Goal: Task Accomplishment & Management: Complete application form

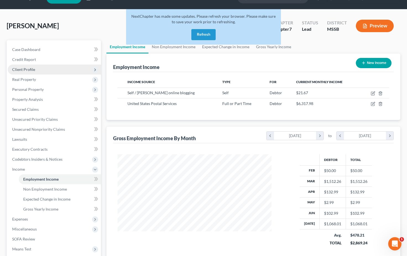
scroll to position [99, 165]
click at [205, 33] on button "Refresh" at bounding box center [203, 34] width 24 height 11
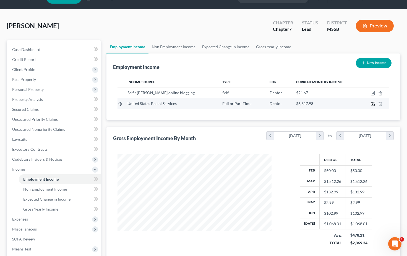
click at [373, 103] on icon "button" at bounding box center [373, 104] width 4 height 4
select select "0"
select select "25"
select select "2"
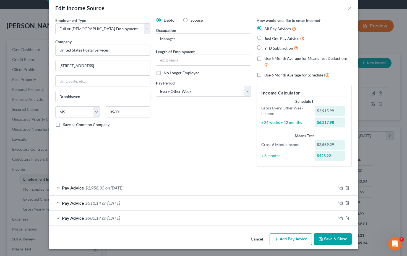
scroll to position [7, 0]
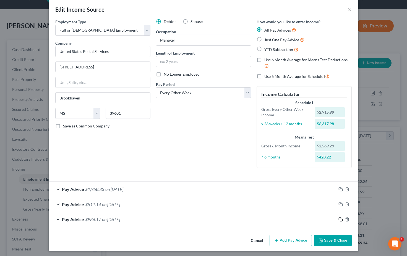
click at [341, 218] on icon "button" at bounding box center [341, 219] width 4 height 4
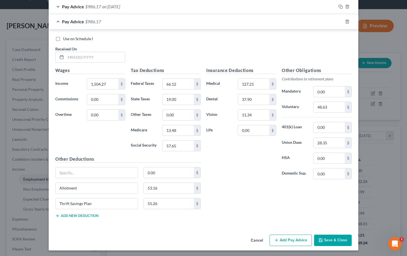
scroll to position [219, 0]
click at [85, 56] on input "text" at bounding box center [95, 57] width 59 height 11
type input "08/01/2025"
drag, startPoint x: 108, startPoint y: 82, endPoint x: 80, endPoint y: 82, distance: 27.1
click at [80, 82] on div "Income * 1,504.27 $" at bounding box center [91, 84] width 76 height 11
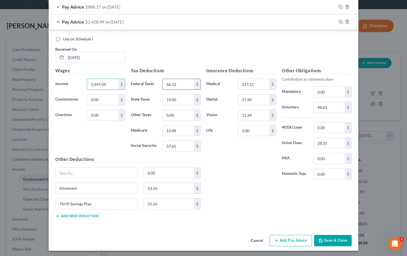
type input "1,947.09"
drag, startPoint x: 178, startPoint y: 81, endPoint x: 154, endPoint y: 81, distance: 23.8
click at [154, 81] on div "Federal Taxes 66.12 $" at bounding box center [166, 84] width 76 height 11
type input "162.87"
drag, startPoint x: 167, startPoint y: 97, endPoint x: 155, endPoint y: 97, distance: 11.9
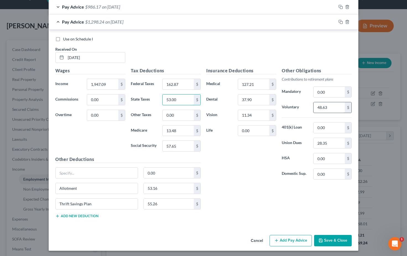
type input "53.00"
drag, startPoint x: 329, startPoint y: 105, endPoint x: 311, endPoint y: 106, distance: 17.4
click at [311, 106] on div "48.63 $" at bounding box center [333, 107] width 44 height 11
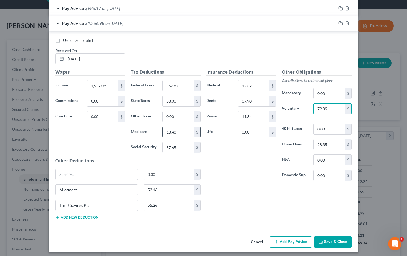
type input "79.89"
drag, startPoint x: 179, startPoint y: 130, endPoint x: 169, endPoint y: 131, distance: 10.0
click at [169, 131] on input "13.48" at bounding box center [178, 132] width 31 height 11
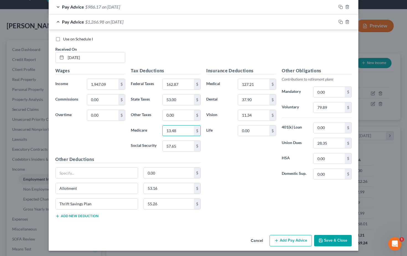
drag, startPoint x: 176, startPoint y: 130, endPoint x: 161, endPoint y: 129, distance: 15.3
click at [161, 129] on div "13.48 $" at bounding box center [182, 130] width 44 height 11
type input "5"
type input "25.70"
type input "Allotment"
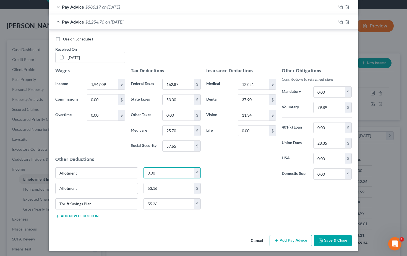
drag, startPoint x: 158, startPoint y: 172, endPoint x: 139, endPoint y: 170, distance: 19.7
click at [139, 170] on div "Allotment 0.00 $" at bounding box center [128, 174] width 151 height 15
type input "101.54"
click at [164, 186] on input "53.16" at bounding box center [169, 188] width 50 height 11
click at [258, 112] on input "11.34" at bounding box center [253, 115] width 31 height 11
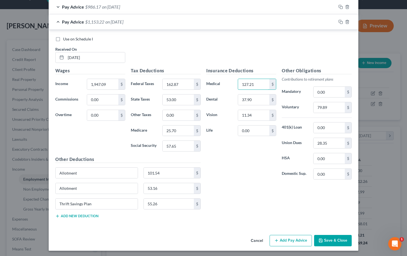
drag, startPoint x: 255, startPoint y: 82, endPoint x: 222, endPoint y: 81, distance: 32.7
click at [222, 81] on div "Medical 127.21 $" at bounding box center [242, 84] width 76 height 11
drag, startPoint x: 253, startPoint y: 82, endPoint x: 224, endPoint y: 81, distance: 29.1
click at [224, 81] on div "Medical 90.79 $" at bounding box center [242, 84] width 76 height 11
type input "127.21"
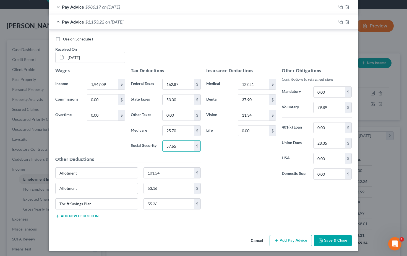
drag, startPoint x: 170, startPoint y: 144, endPoint x: 156, endPoint y: 143, distance: 14.4
click at [156, 143] on div "Social Security 57.65 $" at bounding box center [166, 145] width 76 height 11
type input "109.86"
click at [347, 22] on line "button" at bounding box center [347, 22] width 0 height 1
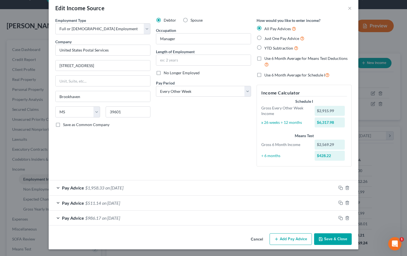
scroll to position [7, 0]
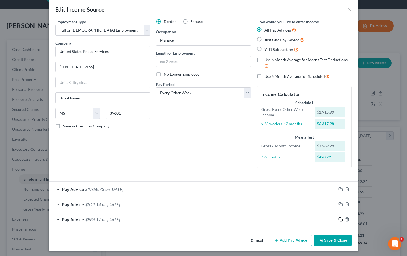
click at [340, 217] on icon "button" at bounding box center [341, 219] width 4 height 4
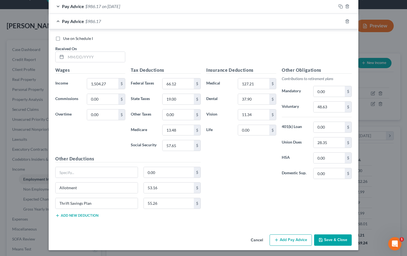
scroll to position [219, 0]
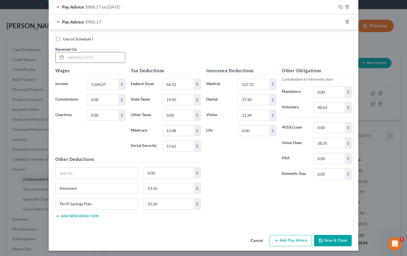
click at [80, 55] on input "text" at bounding box center [95, 57] width 59 height 11
type input "05/23/2025"
drag, startPoint x: 107, startPoint y: 83, endPoint x: 79, endPoint y: 80, distance: 27.5
click at [79, 80] on div "Income * 1,504.27 $" at bounding box center [91, 84] width 76 height 11
type input "2,538.94"
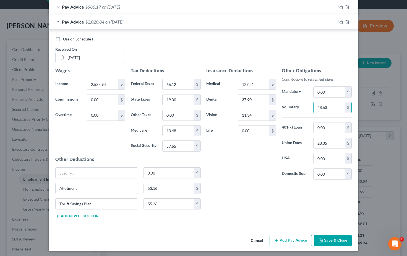
drag, startPoint x: 331, startPoint y: 106, endPoint x: 289, endPoint y: 105, distance: 42.1
click at [289, 105] on div "Voluntary 48.63 $" at bounding box center [317, 107] width 76 height 11
type input "83.22"
drag, startPoint x: 178, startPoint y: 144, endPoint x: 154, endPoint y: 144, distance: 24.3
click at [154, 143] on div "Social Security 57.65 $" at bounding box center [166, 145] width 76 height 11
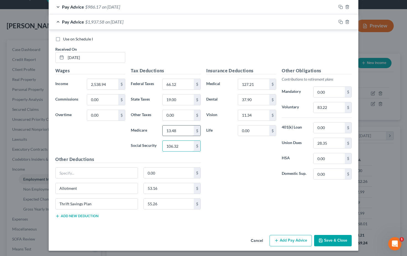
type input "106.32"
drag, startPoint x: 181, startPoint y: 130, endPoint x: 150, endPoint y: 128, distance: 30.8
click at [151, 128] on div "Medicare 13.48 $" at bounding box center [166, 130] width 76 height 11
type input "24.87"
drag, startPoint x: 175, startPoint y: 82, endPoint x: 149, endPoint y: 80, distance: 25.5
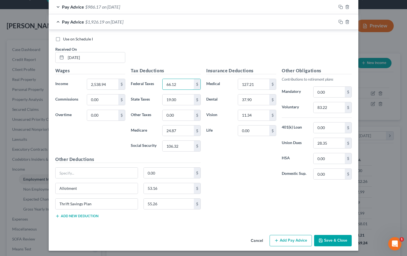
click at [150, 80] on div "Federal Taxes 66.12 $" at bounding box center [166, 84] width 76 height 11
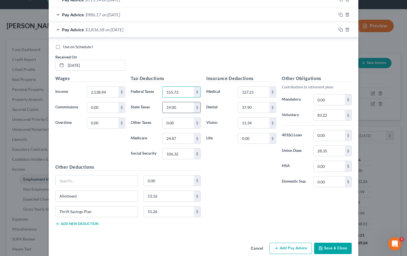
type input "155.73"
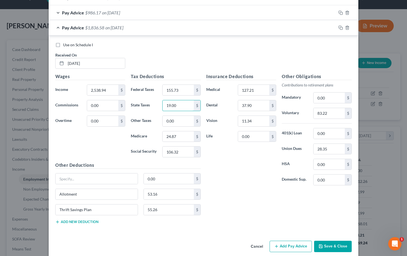
drag, startPoint x: 178, startPoint y: 107, endPoint x: 157, endPoint y: 105, distance: 21.1
type input "54.00"
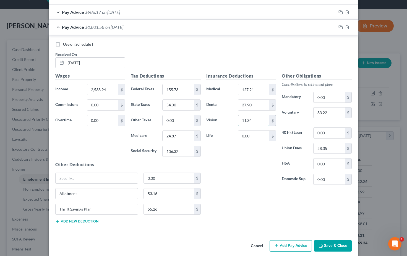
click at [260, 118] on input "11.34" at bounding box center [253, 120] width 31 height 11
click at [254, 103] on input "37.90" at bounding box center [253, 105] width 31 height 11
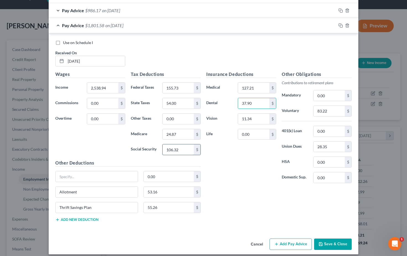
scroll to position [217, 0]
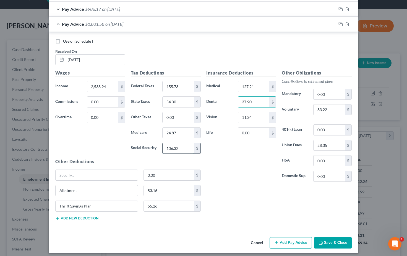
click at [185, 147] on input "106.32" at bounding box center [178, 148] width 31 height 11
type input "106.40"
click at [187, 131] on input "24.87" at bounding box center [178, 133] width 31 height 11
type input "24.89"
drag, startPoint x: 164, startPoint y: 206, endPoint x: 138, endPoint y: 204, distance: 26.3
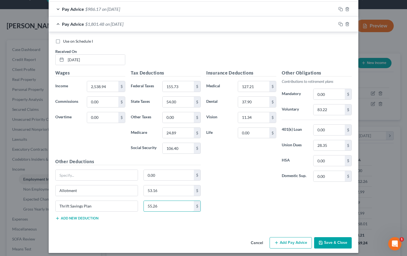
click at [138, 204] on div "Thrift Savings Plan 55.26 $" at bounding box center [128, 207] width 151 height 15
type input "94.57"
drag, startPoint x: 160, startPoint y: 190, endPoint x: 127, endPoint y: 187, distance: 33.1
click at [127, 187] on div "Allotment 53.16 $" at bounding box center [128, 192] width 151 height 15
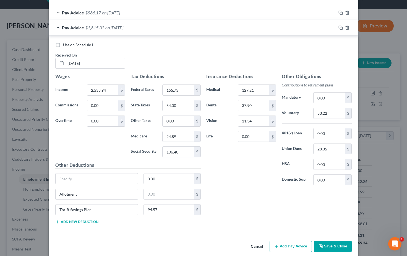
click at [118, 155] on div "Wages Income * 2,538.94 $ Commissions 0.00 $ Overtime 0.00 $" at bounding box center [91, 117] width 76 height 89
click at [159, 194] on input "text" at bounding box center [169, 194] width 50 height 11
type input "154.70"
click at [240, 181] on div "Insurance Deductions Medical 127.21 $ Dental 37.90 $ Vision 11.34 $ Life 0.00 $" at bounding box center [242, 131] width 76 height 116
click at [340, 25] on icon "button" at bounding box center [341, 27] width 4 height 4
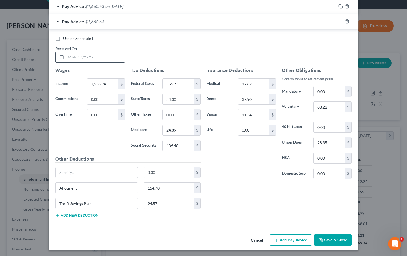
scroll to position [234, 0]
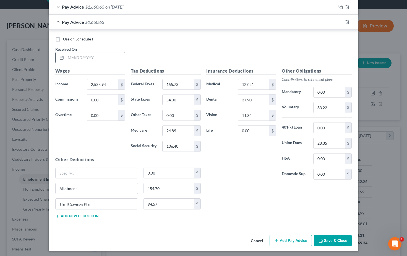
click at [82, 55] on input "text" at bounding box center [95, 57] width 59 height 11
type input "05/09/2025"
drag, startPoint x: 108, startPoint y: 82, endPoint x: 76, endPoint y: 81, distance: 32.1
click at [76, 81] on div "Income * 2,538.94 $" at bounding box center [91, 84] width 76 height 11
type input "2,508.06"
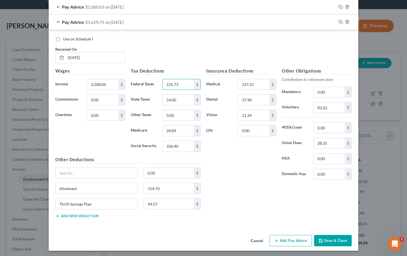
drag, startPoint x: 187, startPoint y: 82, endPoint x: 156, endPoint y: 80, distance: 31.3
click at [156, 80] on div "Federal Taxes 155.73 $" at bounding box center [166, 84] width 76 height 11
click at [336, 108] on input "83.22" at bounding box center [329, 107] width 31 height 11
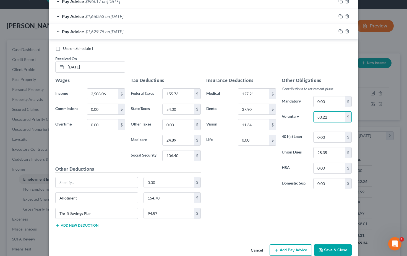
scroll to position [220, 0]
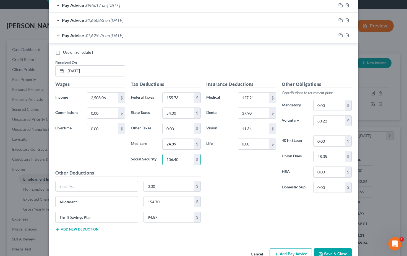
drag, startPoint x: 184, startPoint y: 157, endPoint x: 158, endPoint y: 155, distance: 25.8
click at [158, 155] on div "Social Security 106.40 $" at bounding box center [166, 159] width 76 height 11
type input "103.28"
drag, startPoint x: 178, startPoint y: 143, endPoint x: 154, endPoint y: 141, distance: 24.1
click at [154, 141] on div "Medicare 24.89 $" at bounding box center [166, 143] width 76 height 11
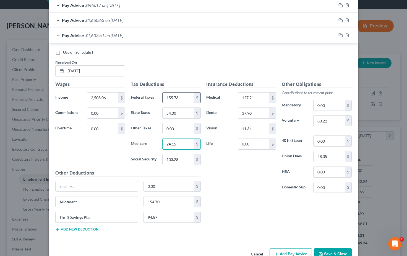
type input "24.15"
drag, startPoint x: 181, startPoint y: 95, endPoint x: 157, endPoint y: 94, distance: 23.5
click at [157, 94] on div "Federal Taxes 155.73 $" at bounding box center [166, 97] width 76 height 11
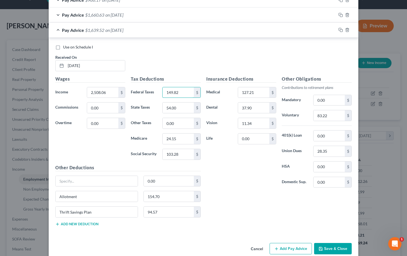
scroll to position [228, 0]
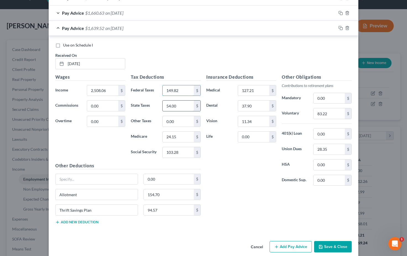
type input "149.82"
drag, startPoint x: 179, startPoint y: 104, endPoint x: 160, endPoint y: 104, distance: 19.1
type input "52.00"
drag, startPoint x: 254, startPoint y: 118, endPoint x: 228, endPoint y: 118, distance: 26.0
click at [228, 118] on div "Vision 11.34 $" at bounding box center [242, 121] width 76 height 11
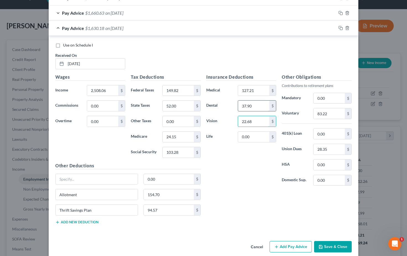
type input "22.68"
drag, startPoint x: 254, startPoint y: 104, endPoint x: 228, endPoint y: 102, distance: 26.1
click at [228, 102] on div "Dental 37.90 $" at bounding box center [242, 105] width 76 height 11
type input "75.80"
click at [183, 150] on input "103.28" at bounding box center [178, 152] width 31 height 11
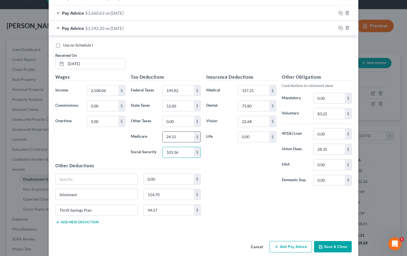
type input "103.36"
click at [185, 135] on input "24.15" at bounding box center [178, 136] width 31 height 11
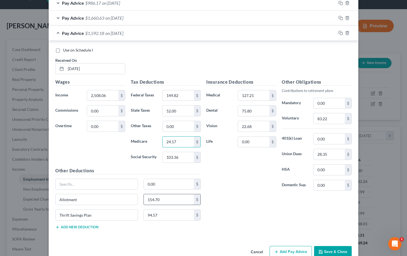
type input "24.17"
drag, startPoint x: 163, startPoint y: 198, endPoint x: 146, endPoint y: 197, distance: 17.2
click at [146, 197] on input "154.70" at bounding box center [169, 199] width 50 height 11
type input "101.54"
click at [160, 182] on input "0.00" at bounding box center [169, 184] width 50 height 11
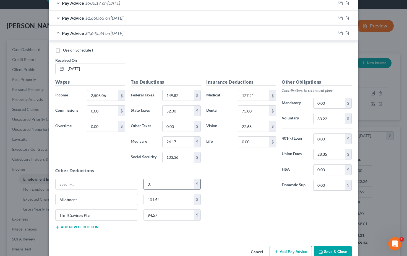
type input "0"
type input "53.16"
type input "Allotment"
click at [340, 32] on icon "button" at bounding box center [341, 33] width 4 height 4
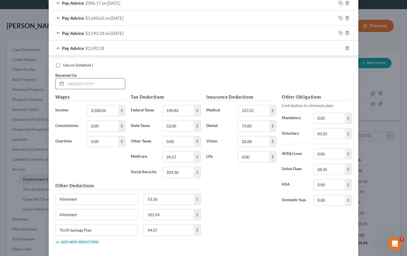
click at [78, 84] on input "text" at bounding box center [95, 83] width 59 height 11
type input "02/14/2025"
drag, startPoint x: 109, startPoint y: 110, endPoint x: 76, endPoint y: 108, distance: 32.7
click at [76, 108] on div "Income * 2,508.06 $" at bounding box center [91, 110] width 76 height 11
type input "0"
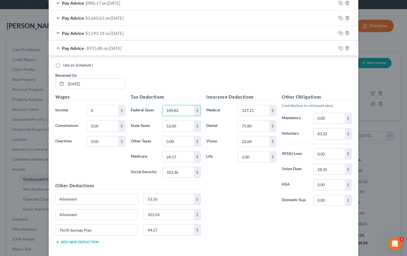
drag, startPoint x: 189, startPoint y: 110, endPoint x: 145, endPoint y: 111, distance: 44.6
click at [144, 110] on div "Federal Taxes 149.82 $" at bounding box center [166, 110] width 76 height 11
type input "0"
drag, startPoint x: 184, startPoint y: 123, endPoint x: 158, endPoint y: 124, distance: 26.6
type input "0"
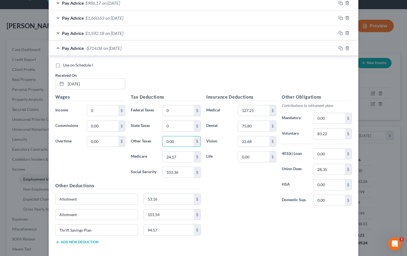
drag, startPoint x: 176, startPoint y: 139, endPoint x: 159, endPoint y: 140, distance: 17.7
click at [159, 140] on div "Other Taxes 0.00 $" at bounding box center [166, 141] width 76 height 11
type input "0"
drag, startPoint x: 180, startPoint y: 154, endPoint x: 158, endPoint y: 154, distance: 22.1
click at [158, 154] on div "Medicare 24.17 $" at bounding box center [166, 156] width 76 height 11
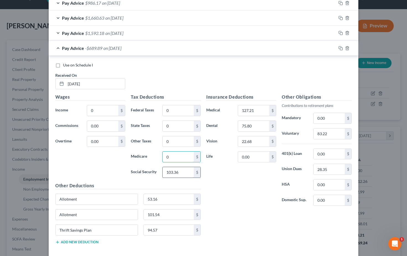
type input "0"
drag, startPoint x: 185, startPoint y: 168, endPoint x: 165, endPoint y: 169, distance: 20.2
click at [165, 169] on input "103.36" at bounding box center [178, 172] width 31 height 11
type input "0"
drag, startPoint x: 255, startPoint y: 108, endPoint x: 226, endPoint y: 108, distance: 28.5
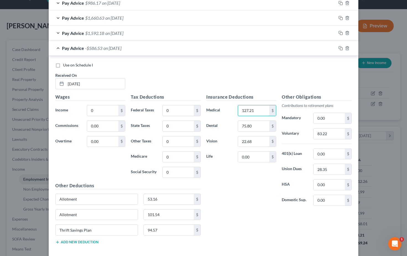
click at [226, 108] on div "Medical 127.21 $" at bounding box center [242, 110] width 76 height 11
type input "0"
drag, startPoint x: 252, startPoint y: 124, endPoint x: 232, endPoint y: 129, distance: 19.9
click at [229, 124] on div "Dental 75.80 $" at bounding box center [242, 125] width 76 height 11
type input "0"
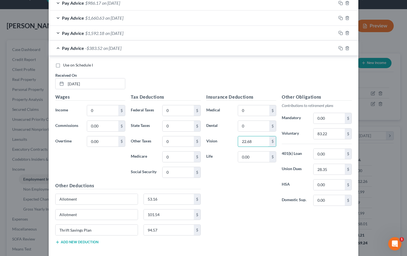
drag, startPoint x: 253, startPoint y: 140, endPoint x: 233, endPoint y: 141, distance: 20.5
click at [233, 141] on div "Vision 22.68 $" at bounding box center [242, 141] width 76 height 11
type input "0"
drag, startPoint x: 251, startPoint y: 156, endPoint x: 236, endPoint y: 155, distance: 14.7
click at [233, 156] on div "Life 0.00 $" at bounding box center [242, 156] width 76 height 11
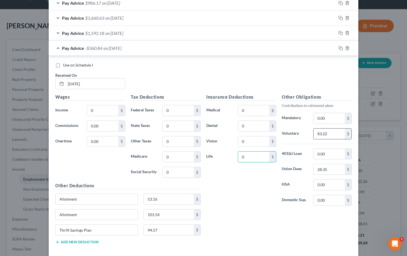
type input "0"
drag, startPoint x: 332, startPoint y: 131, endPoint x: 312, endPoint y: 141, distance: 22.2
click at [308, 131] on div "Voluntary 83.22 $" at bounding box center [317, 133] width 76 height 11
type input "0"
drag, startPoint x: 331, startPoint y: 168, endPoint x: 304, endPoint y: 169, distance: 27.1
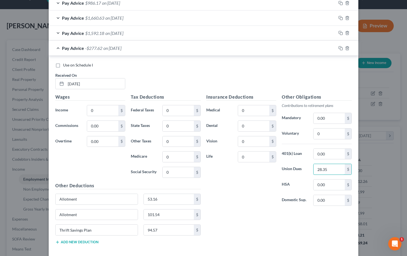
click at [304, 169] on div "Union Dues 28.35 $" at bounding box center [317, 168] width 76 height 11
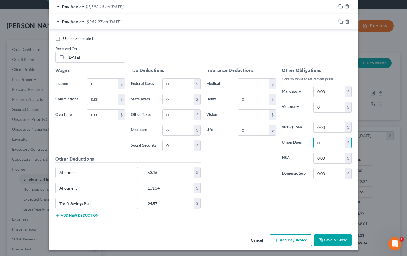
scroll to position [249, 0]
type input "0"
drag, startPoint x: 158, startPoint y: 172, endPoint x: 126, endPoint y: 172, distance: 32.1
click at [126, 172] on div "Allotment 53.16 $" at bounding box center [128, 174] width 151 height 15
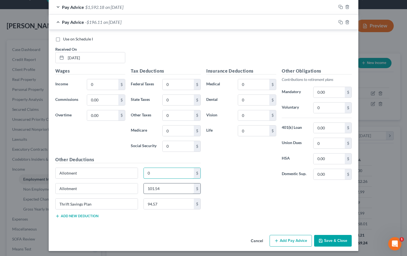
type input "0"
drag, startPoint x: 164, startPoint y: 189, endPoint x: 132, endPoint y: 188, distance: 31.8
click at [132, 188] on div "Allotment 101.54 $" at bounding box center [128, 190] width 151 height 15
type input "0"
drag, startPoint x: 143, startPoint y: 203, endPoint x: 137, endPoint y: 203, distance: 5.8
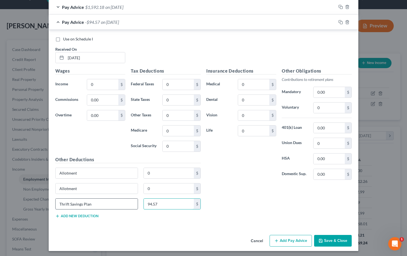
click at [137, 203] on div "Thrift Savings Plan 94.57 $" at bounding box center [128, 205] width 151 height 15
type input "0"
click at [234, 174] on div "Insurance Deductions Medical 0 $ Dental 0 $ Vision 0 $ Life 0 $" at bounding box center [242, 125] width 76 height 116
click at [337, 238] on button "Save & Close" at bounding box center [333, 241] width 38 height 12
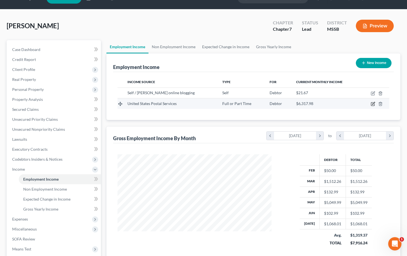
click at [374, 103] on icon "button" at bounding box center [373, 104] width 4 height 4
select select "0"
select select "25"
select select "2"
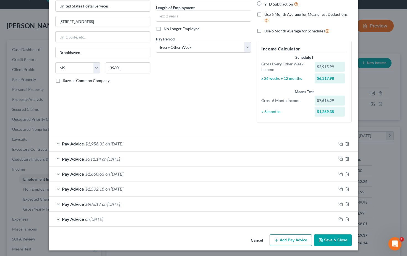
scroll to position [51, 0]
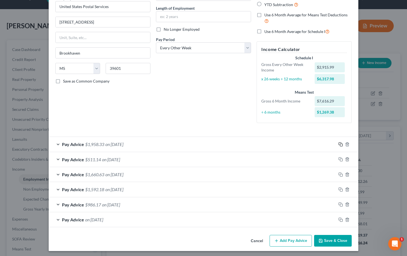
click at [341, 144] on rect "button" at bounding box center [341, 145] width 2 height 2
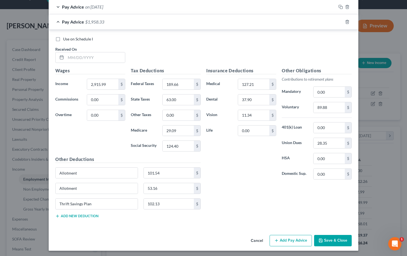
scroll to position [264, 0]
click at [72, 55] on input "text" at bounding box center [95, 58] width 59 height 11
type input "04/25/2025"
click at [166, 51] on div "Use on Schedule I Received On * 04/25/2025" at bounding box center [204, 52] width 302 height 31
click at [117, 65] on div "Use on Schedule I Received On * 04/25/2025" at bounding box center [204, 52] width 302 height 31
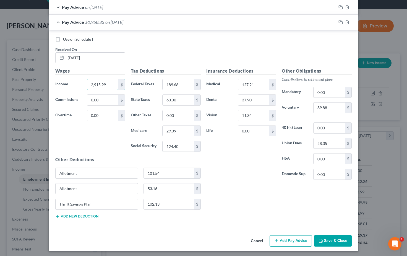
drag, startPoint x: 107, startPoint y: 83, endPoint x: 84, endPoint y: 82, distance: 23.3
click at [84, 81] on div "2,915.99 $" at bounding box center [106, 84] width 44 height 11
type input "2,026.32"
drag, startPoint x: 184, startPoint y: 81, endPoint x: 162, endPoint y: 82, distance: 21.9
click at [162, 82] on div "189.66 $" at bounding box center [181, 84] width 38 height 11
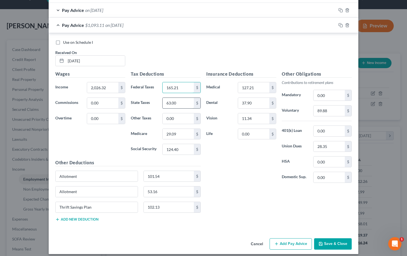
type input "165.21"
drag, startPoint x: 178, startPoint y: 100, endPoint x: 160, endPoint y: 100, distance: 17.7
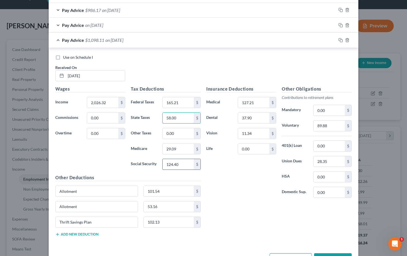
scroll to position [247, 0]
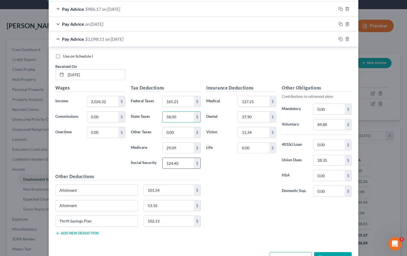
type input "58.00"
drag, startPoint x: 180, startPoint y: 160, endPoint x: 163, endPoint y: 159, distance: 16.6
click at [163, 159] on input "124.40" at bounding box center [178, 163] width 31 height 11
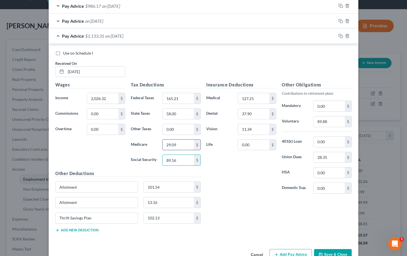
type input "89.16"
drag, startPoint x: 177, startPoint y: 142, endPoint x: 164, endPoint y: 143, distance: 13.6
click at [164, 143] on input "29.09" at bounding box center [178, 144] width 31 height 11
type input "26.12"
click at [332, 155] on input "28.35" at bounding box center [329, 157] width 31 height 11
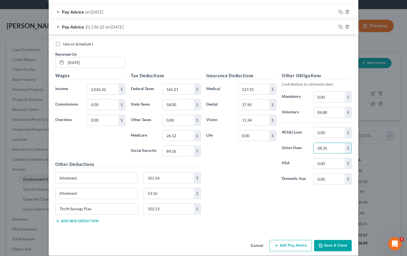
scroll to position [260, 0]
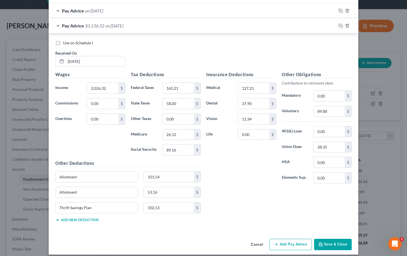
click at [246, 150] on div "Insurance Deductions Medical 127.21 $ Dental 37.90 $ Vision 11.34 $ Life 0.00 $" at bounding box center [242, 129] width 76 height 116
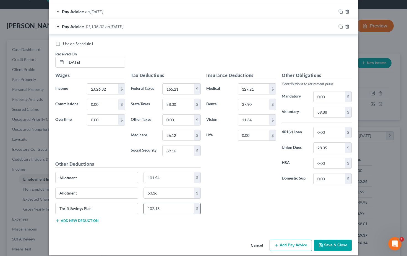
drag, startPoint x: 166, startPoint y: 207, endPoint x: 149, endPoint y: 207, distance: 16.6
click at [150, 207] on input "102.13" at bounding box center [169, 208] width 50 height 11
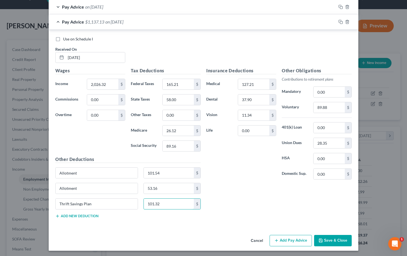
scroll to position [264, 0]
type input "101.32"
drag, startPoint x: 254, startPoint y: 97, endPoint x: 226, endPoint y: 95, distance: 28.3
click at [226, 95] on div "Dental 37.90 $" at bounding box center [242, 99] width 76 height 11
type input "75.80"
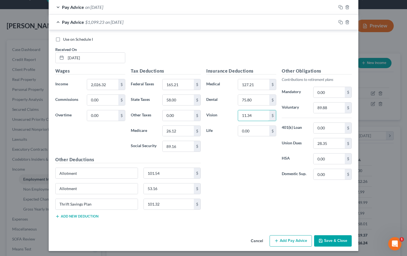
drag, startPoint x: 254, startPoint y: 114, endPoint x: 231, endPoint y: 112, distance: 23.6
click at [231, 112] on div "Vision 11.34 $" at bounding box center [242, 115] width 76 height 11
type input "22.68"
click at [260, 81] on input "127.21" at bounding box center [253, 84] width 31 height 11
drag, startPoint x: 179, startPoint y: 145, endPoint x: 152, endPoint y: 144, distance: 27.4
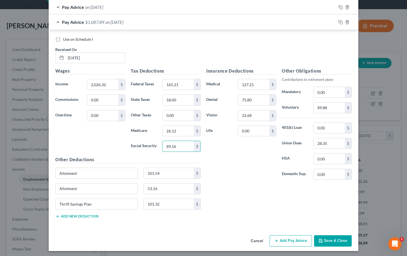
click at [152, 144] on div "Social Security 89.16 $" at bounding box center [166, 146] width 76 height 11
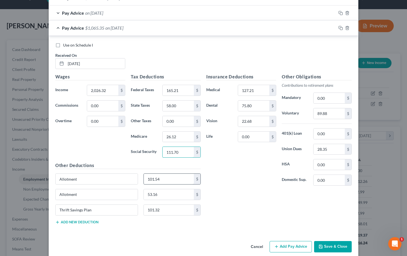
scroll to position [257, 0]
type input "111.70"
drag, startPoint x: 144, startPoint y: 176, endPoint x: 139, endPoint y: 175, distance: 4.7
click at [139, 175] on div "Allotment 101.54 $" at bounding box center [128, 181] width 151 height 15
type input "0"
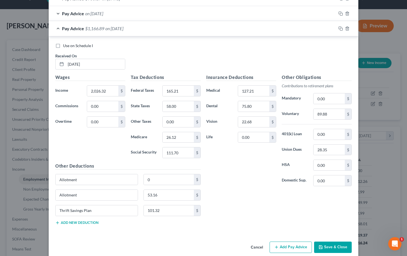
scroll to position [258, 0]
click at [250, 180] on div "Insurance Deductions Medical 127.21 $ Dental 75.80 $ Vision 22.68 $ Life 0.00 $" at bounding box center [242, 131] width 76 height 116
drag, startPoint x: 111, startPoint y: 90, endPoint x: 81, endPoint y: 89, distance: 29.3
click at [81, 89] on div "Income * 2,026.32 $" at bounding box center [91, 90] width 76 height 11
type input "2,657.48"
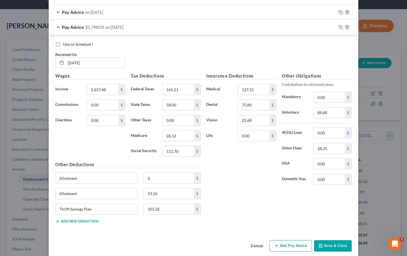
click at [99, 141] on div "Wages Income * 2,657.48 $ Commissions 0.00 $ Overtime 0.00 $" at bounding box center [91, 116] width 76 height 89
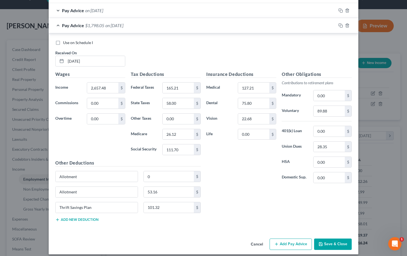
scroll to position [260, 0]
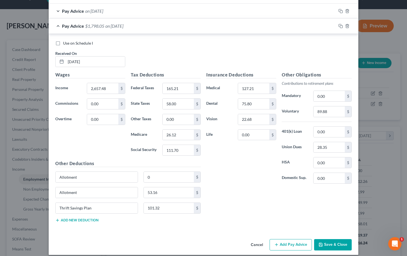
click at [99, 141] on div "Wages Income * 2,657.48 $ Commissions 0.00 $ Overtime 0.00 $" at bounding box center [91, 115] width 76 height 89
click at [185, 103] on input "58.00" at bounding box center [178, 104] width 31 height 11
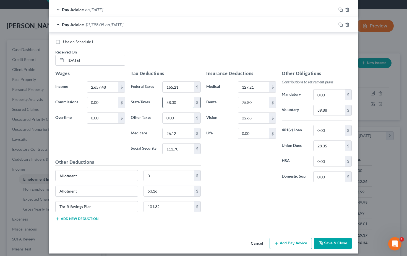
scroll to position [262, 0]
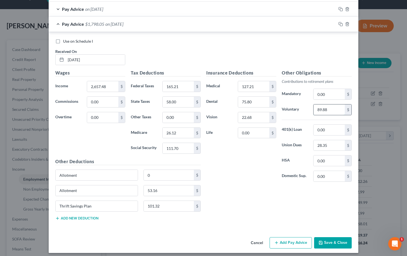
click at [338, 107] on input "89.88" at bounding box center [329, 109] width 31 height 11
type input "89.16"
drag, startPoint x: 268, startPoint y: 181, endPoint x: 266, endPoint y: 180, distance: 2.9
click at [268, 181] on div "Insurance Deductions Medical 127.21 $ Dental 75.80 $ Vision 22.68 $ Life 0.00 $" at bounding box center [242, 127] width 76 height 116
click at [339, 22] on icon "button" at bounding box center [341, 24] width 4 height 4
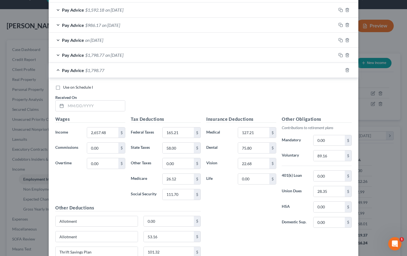
scroll to position [231, 0]
click at [71, 105] on input "text" at bounding box center [95, 105] width 59 height 11
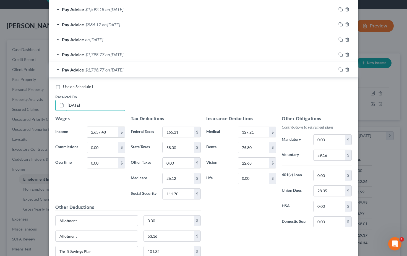
type input "04/11/2025"
drag, startPoint x: 106, startPoint y: 130, endPoint x: 86, endPoint y: 130, distance: 20.5
click at [86, 130] on div "2,657.48 $" at bounding box center [106, 131] width 44 height 11
type input "2,686.48"
drag, startPoint x: 183, startPoint y: 128, endPoint x: 153, endPoint y: 128, distance: 30.2
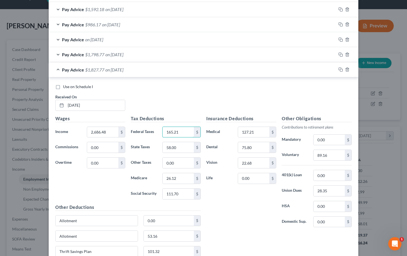
click at [153, 128] on div "Federal Taxes 165.21 $" at bounding box center [166, 131] width 76 height 11
type input "186.21"
drag, startPoint x: 177, startPoint y: 146, endPoint x: 161, endPoint y: 146, distance: 16.1
type input "66.00"
drag, startPoint x: 330, startPoint y: 152, endPoint x: 310, endPoint y: 152, distance: 20.2
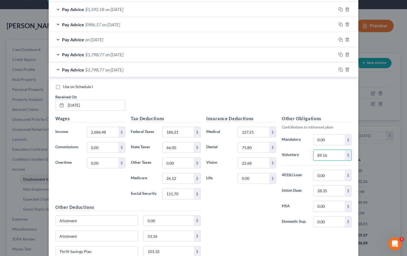
click at [311, 152] on div "89.16 $" at bounding box center [333, 154] width 44 height 11
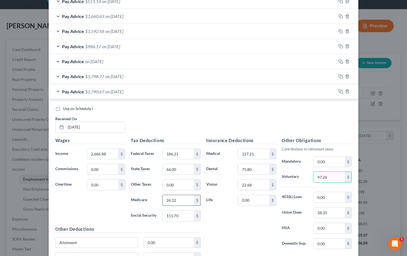
type input "97.26"
drag, startPoint x: 176, startPoint y: 199, endPoint x: 158, endPoint y: 197, distance: 18.2
click at [158, 197] on div "Medicare 26.12 $" at bounding box center [166, 199] width 76 height 11
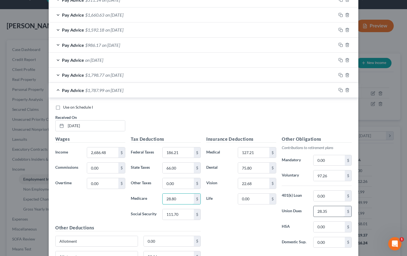
type input "28.80"
click at [333, 212] on input "28.35" at bounding box center [329, 211] width 31 height 11
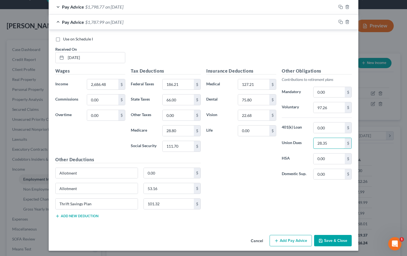
scroll to position [279, 0]
click at [227, 196] on div "Insurance Deductions Medical 127.21 $ Dental 75.80 $ Vision 22.68 $ Life 0.00 $…" at bounding box center [279, 145] width 151 height 155
drag, startPoint x: 158, startPoint y: 202, endPoint x: 134, endPoint y: 200, distance: 24.7
click at [133, 200] on div "Thrift Savings Plan 101.32 $" at bounding box center [128, 205] width 151 height 15
drag, startPoint x: 162, startPoint y: 201, endPoint x: 129, endPoint y: 201, distance: 33.5
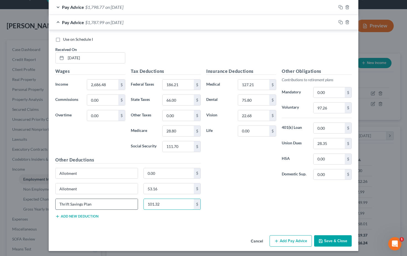
click at [129, 201] on div "Thrift Savings Plan 101.32 $" at bounding box center [128, 205] width 151 height 15
type input "110.53"
click at [256, 99] on input "75.80" at bounding box center [253, 100] width 31 height 11
click at [257, 112] on input "22.68" at bounding box center [253, 115] width 31 height 11
drag, startPoint x: 178, startPoint y: 143, endPoint x: 151, endPoint y: 142, distance: 27.1
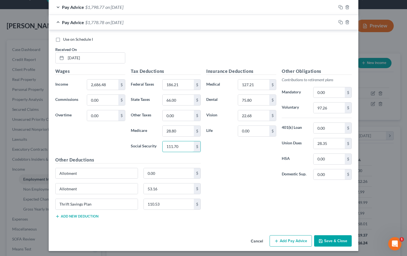
click at [152, 143] on div "Social Security 111.70 $" at bounding box center [166, 146] width 76 height 11
type input "123.13"
click at [243, 160] on div "Insurance Deductions Medical 127.21 $ Dental 75.80 $ Vision 22.68 $ Life 0.00 $" at bounding box center [242, 126] width 76 height 116
click at [341, 23] on div at bounding box center [347, 22] width 22 height 9
click at [340, 21] on icon "button" at bounding box center [341, 22] width 4 height 4
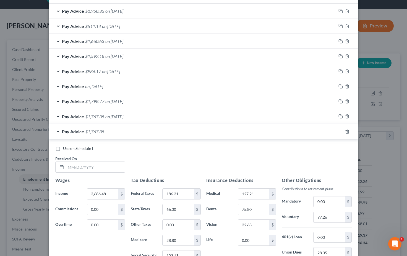
scroll to position [294, 0]
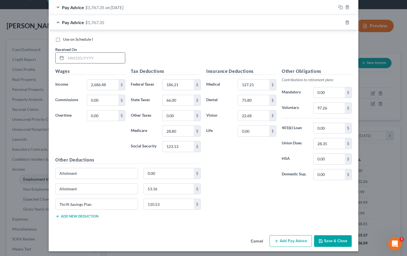
click at [71, 54] on input "text" at bounding box center [95, 58] width 59 height 11
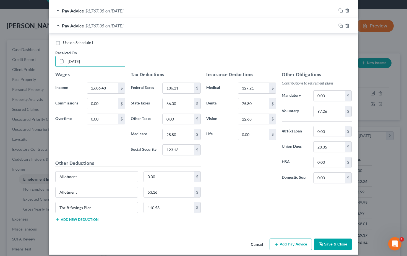
type input "03/14/2025"
click at [162, 53] on div "Use on Schedule I Received On * 03/14/2025" at bounding box center [204, 55] width 302 height 31
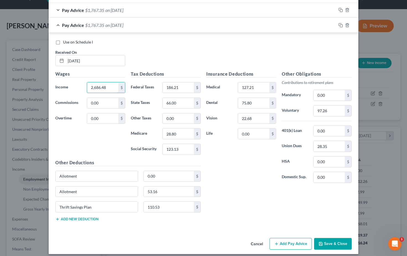
drag, startPoint x: 108, startPoint y: 85, endPoint x: 72, endPoint y: 84, distance: 35.7
click at [70, 84] on div "Income * 2,686.48 $" at bounding box center [91, 87] width 76 height 11
type input "0"
drag, startPoint x: 183, startPoint y: 86, endPoint x: 155, endPoint y: 87, distance: 27.7
click at [155, 87] on div "Federal Taxes 186.21 $" at bounding box center [166, 87] width 76 height 11
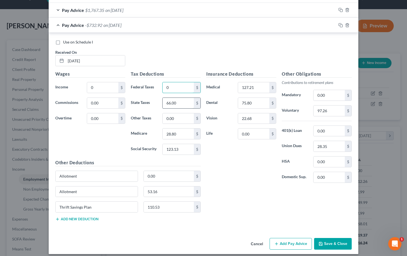
type input "0"
drag, startPoint x: 178, startPoint y: 102, endPoint x: 147, endPoint y: 102, distance: 31.3
type input "0"
drag, startPoint x: 177, startPoint y: 133, endPoint x: 150, endPoint y: 132, distance: 26.9
click at [150, 132] on div "Medicare 28.80 $" at bounding box center [166, 133] width 76 height 11
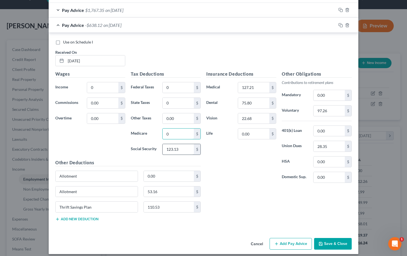
scroll to position [289, 0]
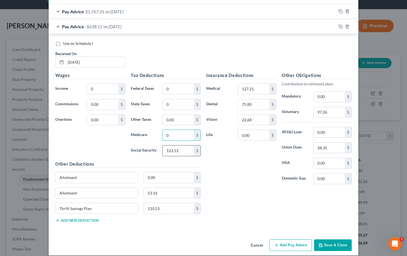
type input "0"
drag, startPoint x: 170, startPoint y: 151, endPoint x: 154, endPoint y: 149, distance: 16.5
click at [148, 151] on div "Social Security 123.13 $" at bounding box center [166, 150] width 76 height 11
drag, startPoint x: 181, startPoint y: 149, endPoint x: 170, endPoint y: 142, distance: 13.0
click at [156, 148] on div "Social Security 123.13 $" at bounding box center [166, 150] width 76 height 11
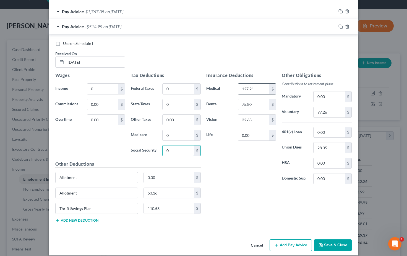
type input "0"
drag, startPoint x: 253, startPoint y: 86, endPoint x: 228, endPoint y: 87, distance: 24.4
click at [228, 87] on div "Medical 127.21 $" at bounding box center [242, 88] width 76 height 11
type input "0"
drag, startPoint x: 254, startPoint y: 103, endPoint x: 231, endPoint y: 103, distance: 23.5
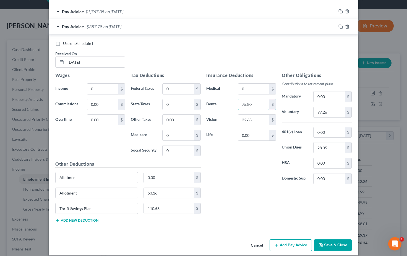
click at [231, 103] on div "Dental 75.80 $" at bounding box center [242, 104] width 76 height 11
type input "0"
drag, startPoint x: 258, startPoint y: 115, endPoint x: 227, endPoint y: 118, distance: 30.9
click at [227, 118] on div "Vision 22.68 $" at bounding box center [242, 119] width 76 height 11
drag, startPoint x: 260, startPoint y: 117, endPoint x: 248, endPoint y: 113, distance: 12.6
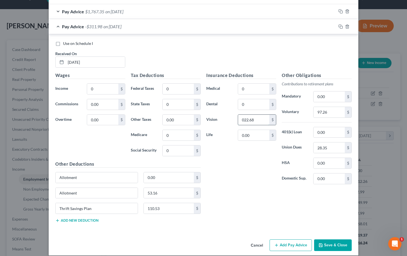
click at [233, 117] on div "Vision 022.68 $" at bounding box center [242, 119] width 76 height 11
type input "0"
drag, startPoint x: 331, startPoint y: 110, endPoint x: 305, endPoint y: 110, distance: 25.4
click at [305, 110] on div "Voluntary 97.26 $" at bounding box center [317, 112] width 76 height 11
type input "0"
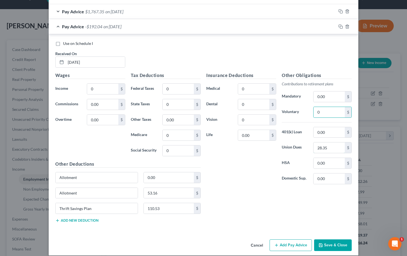
drag, startPoint x: 328, startPoint y: 146, endPoint x: 302, endPoint y: 146, distance: 25.7
click at [302, 146] on div "Union Dues 28.35 $" at bounding box center [317, 147] width 76 height 11
type input "0"
drag, startPoint x: 160, startPoint y: 190, endPoint x: 151, endPoint y: 197, distance: 11.7
click at [139, 190] on div "Allotment 53.16 $" at bounding box center [128, 194] width 151 height 15
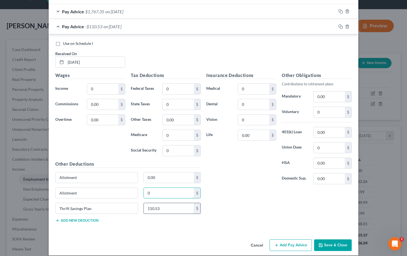
type input "0"
drag, startPoint x: 154, startPoint y: 207, endPoint x: 142, endPoint y: 207, distance: 11.9
click at [141, 207] on div "110.53 $" at bounding box center [172, 207] width 63 height 11
type input "0"
click at [236, 199] on div "Insurance Deductions Medical 0 $ Dental 0 $ Vision 0 $ Life 0.00 $ Other Obliga…" at bounding box center [279, 149] width 151 height 155
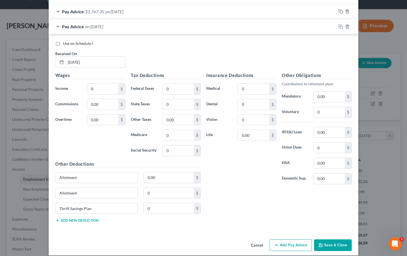
click at [221, 184] on div "Insurance Deductions Medical 0 $ Dental 0 $ Vision 0 $ Life 0.00 $" at bounding box center [242, 130] width 76 height 116
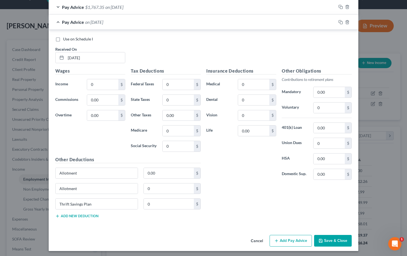
scroll to position [294, 0]
click at [339, 21] on icon "button" at bounding box center [341, 22] width 4 height 4
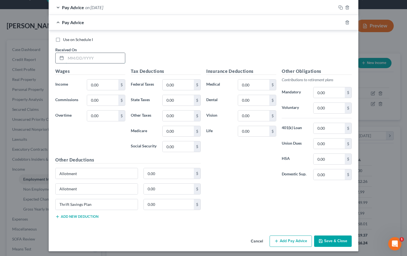
click at [77, 56] on input "text" at bounding box center [95, 58] width 59 height 11
type input "08/01/2025"
click at [103, 82] on input "0.00" at bounding box center [102, 84] width 31 height 11
drag, startPoint x: 99, startPoint y: 81, endPoint x: 83, endPoint y: 81, distance: 16.3
click at [83, 81] on div "Income * 0.00 $" at bounding box center [91, 84] width 76 height 11
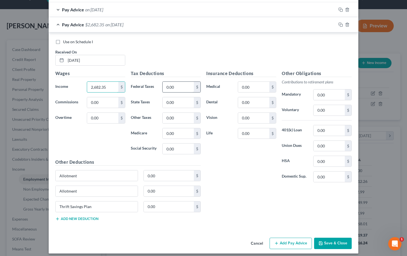
type input "2,682.35"
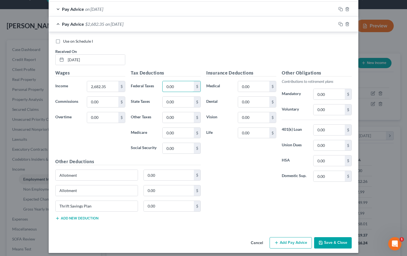
drag, startPoint x: 175, startPoint y: 84, endPoint x: 159, endPoint y: 84, distance: 16.3
click at [161, 84] on div "0.00 $" at bounding box center [182, 86] width 44 height 11
click at [177, 87] on input "0.00" at bounding box center [178, 86] width 31 height 11
drag, startPoint x: 172, startPoint y: 84, endPoint x: 159, endPoint y: 83, distance: 13.6
click at [159, 83] on div "Federal Taxes 0.00 $" at bounding box center [166, 86] width 76 height 11
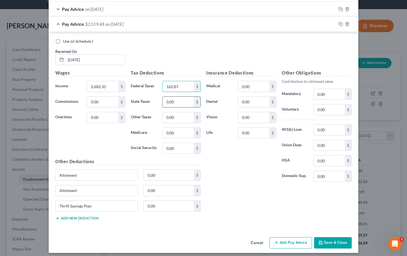
type input "162.87"
drag, startPoint x: 177, startPoint y: 99, endPoint x: 158, endPoint y: 99, distance: 18.8
type input "53.00"
drag, startPoint x: 326, startPoint y: 107, endPoint x: 311, endPoint y: 107, distance: 14.7
click at [311, 107] on div "0.00 $" at bounding box center [333, 109] width 44 height 11
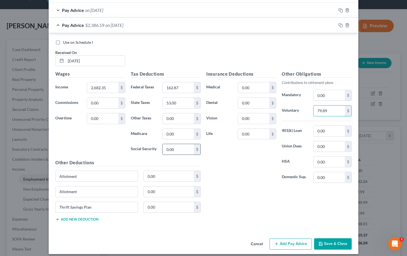
scroll to position [303, 0]
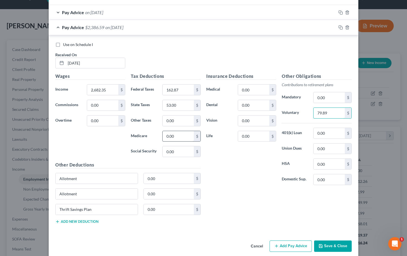
type input "79.89"
drag, startPoint x: 174, startPoint y: 134, endPoint x: 157, endPoint y: 134, distance: 17.4
click at [157, 134] on div "Medicare 0.00 $" at bounding box center [166, 136] width 76 height 11
type input "25.70"
drag, startPoint x: 321, startPoint y: 145, endPoint x: 308, endPoint y: 145, distance: 13.0
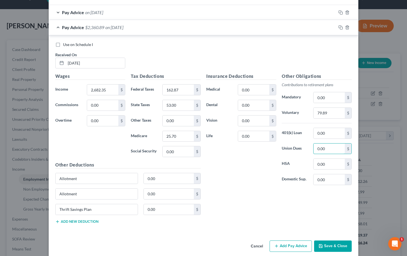
click at [308, 145] on div "Union Dues 0.00 $" at bounding box center [317, 148] width 76 height 11
type input "28.35"
drag, startPoint x: 142, startPoint y: 175, endPoint x: 132, endPoint y: 175, distance: 9.7
click at [133, 175] on div "Allotment 0.00 $" at bounding box center [128, 180] width 151 height 15
type input "101.54"
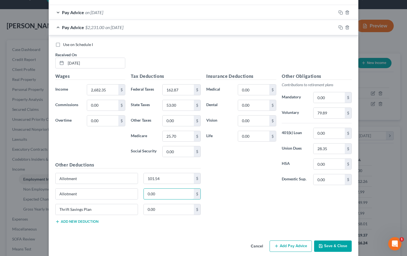
drag, startPoint x: 150, startPoint y: 192, endPoint x: 138, endPoint y: 191, distance: 12.5
click at [138, 191] on div "Allotment 0.00 $" at bounding box center [128, 195] width 151 height 15
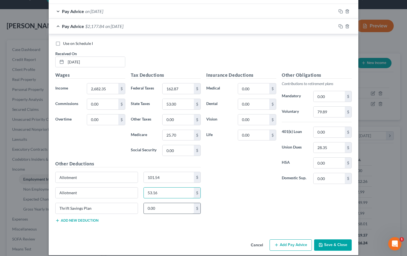
scroll to position [304, 0]
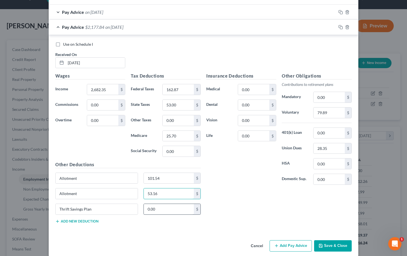
type input "53.16"
drag, startPoint x: 151, startPoint y: 206, endPoint x: 134, endPoint y: 206, distance: 17.2
click at [134, 206] on div "Thrift Savings Plan 0.00 $" at bounding box center [128, 210] width 151 height 15
type input "90.79"
drag, startPoint x: 248, startPoint y: 102, endPoint x: 228, endPoint y: 102, distance: 19.6
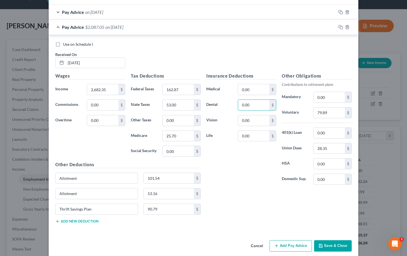
click at [231, 102] on div "Dental 0.00 $" at bounding box center [242, 104] width 76 height 11
type input "37.90"
drag, startPoint x: 237, startPoint y: 118, endPoint x: 243, endPoint y: 118, distance: 6.4
click at [237, 118] on div "0.00 $" at bounding box center [257, 120] width 44 height 11
drag, startPoint x: 247, startPoint y: 118, endPoint x: 251, endPoint y: 118, distance: 3.3
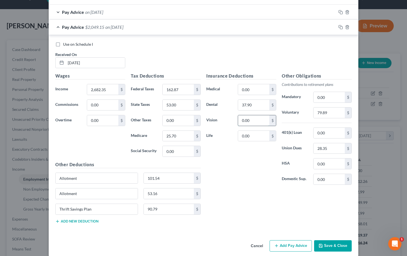
click at [245, 118] on input "0.00" at bounding box center [253, 120] width 31 height 11
drag, startPoint x: 251, startPoint y: 118, endPoint x: 235, endPoint y: 118, distance: 15.2
click at [235, 118] on div "0.00 $" at bounding box center [257, 120] width 44 height 11
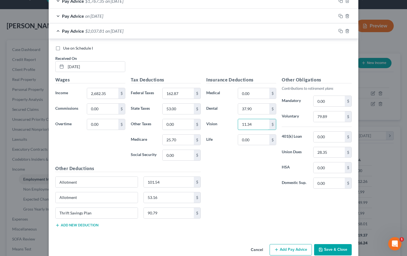
scroll to position [300, 0]
type input "11.34"
drag, startPoint x: 258, startPoint y: 90, endPoint x: 232, endPoint y: 90, distance: 26.8
click at [232, 90] on div "Medical 0.00 $" at bounding box center [242, 92] width 76 height 11
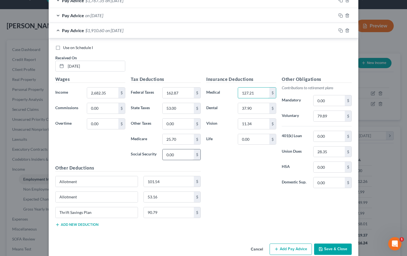
type input "127.21"
drag, startPoint x: 176, startPoint y: 153, endPoint x: 160, endPoint y: 153, distance: 16.6
click at [160, 153] on div "0.00 $" at bounding box center [182, 154] width 44 height 11
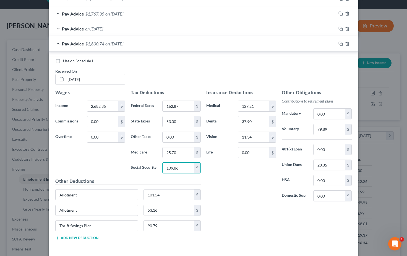
type input "109.86"
click at [239, 190] on div "Insurance Deductions Medical 127.21 $ Dental 37.90 $ Vision 11.34 $ Life 0.00 $" at bounding box center [242, 147] width 76 height 116
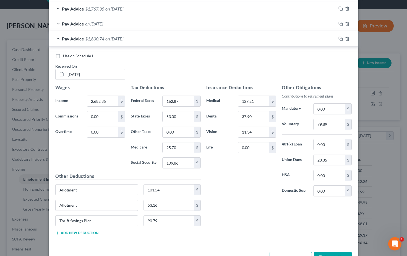
scroll to position [293, 0]
click at [342, 36] on icon "button" at bounding box center [341, 38] width 4 height 4
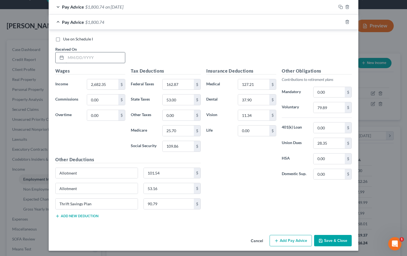
scroll to position [323, 0]
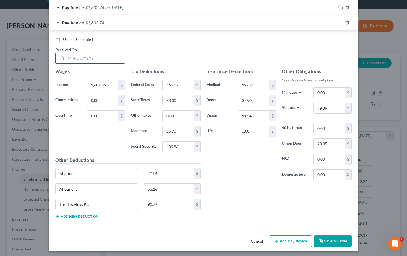
click at [86, 56] on input "text" at bounding box center [95, 58] width 59 height 11
type input "047/03/2025"
drag, startPoint x: 108, startPoint y: 82, endPoint x: 81, endPoint y: 80, distance: 26.9
click at [81, 80] on div "Income * 2,682.35 $" at bounding box center [91, 84] width 76 height 11
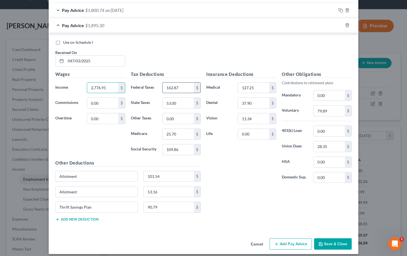
type input "2,776.91"
drag, startPoint x: 182, startPoint y: 85, endPoint x: 158, endPoint y: 84, distance: 24.6
click at [158, 84] on div "Federal Taxes 162.87 $" at bounding box center [166, 87] width 76 height 11
type input "174.10"
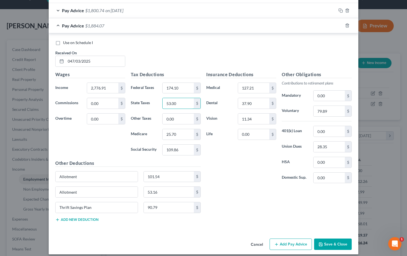
drag, startPoint x: 180, startPoint y: 103, endPoint x: 157, endPoint y: 102, distance: 22.4
type input "57.00"
drag, startPoint x: 331, startPoint y: 109, endPoint x: 311, endPoint y: 108, distance: 20.5
click at [311, 108] on div "79.89 $" at bounding box center [333, 110] width 44 height 11
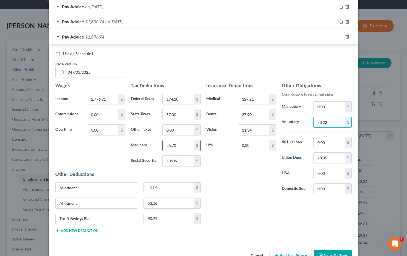
type input "83.22"
drag, startPoint x: 179, startPoint y: 142, endPoint x: 153, endPoint y: 142, distance: 25.4
click at [154, 142] on div "Medicare 25.70 $" at bounding box center [166, 145] width 76 height 11
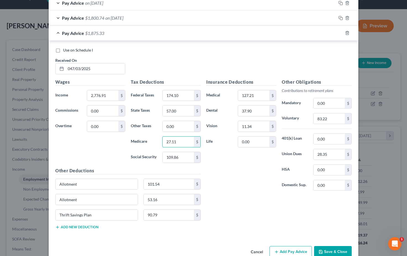
scroll to position [307, 0]
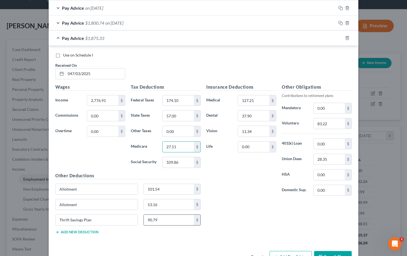
type input "27.11"
drag, startPoint x: 158, startPoint y: 216, endPoint x: 136, endPoint y: 216, distance: 22.4
click at [136, 216] on div "Thrift Savings Plan 90.79 $" at bounding box center [128, 221] width 151 height 15
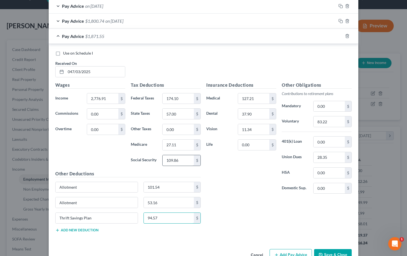
scroll to position [309, 0]
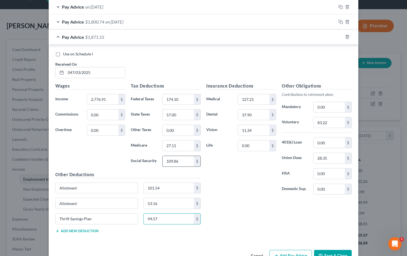
type input "94.57"
drag, startPoint x: 180, startPoint y: 157, endPoint x: 150, endPoint y: 157, distance: 29.3
click at [151, 157] on div "Social Security 109.86 $" at bounding box center [166, 160] width 76 height 11
type input "115.89"
click at [224, 172] on div "Insurance Deductions Medical 127.21 $ Dental 37.90 $ Vision 11.34 $ Life 0.00 $" at bounding box center [242, 140] width 76 height 116
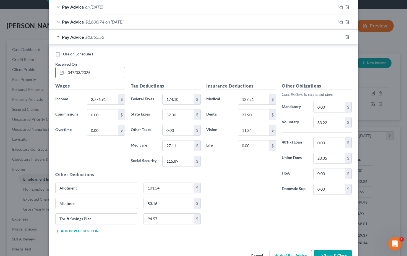
click at [73, 71] on input "047/03/2025" at bounding box center [95, 72] width 59 height 11
type input "7/03/2025"
click at [161, 56] on div "Use on Schedule I Received On * 7/03/2025" at bounding box center [204, 66] width 302 height 31
click at [341, 35] on icon "button" at bounding box center [341, 37] width 4 height 4
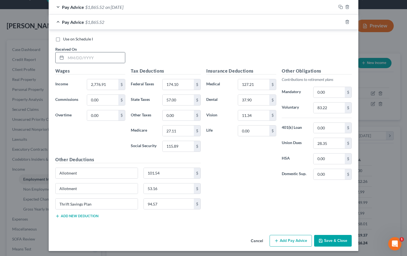
scroll to position [338, 0]
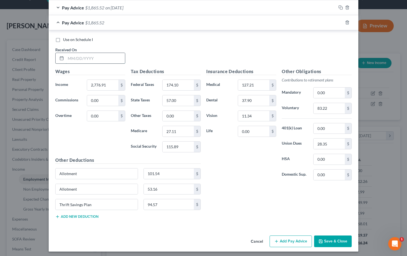
click at [75, 55] on input "text" at bounding box center [95, 58] width 59 height 11
type input "06/20/2025"
drag, startPoint x: 108, startPoint y: 82, endPoint x: 86, endPoint y: 82, distance: 22.7
click at [86, 82] on div "2,776.91 $" at bounding box center [106, 84] width 44 height 11
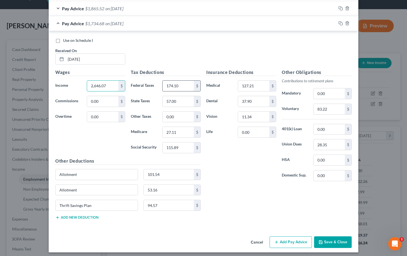
scroll to position [337, 0]
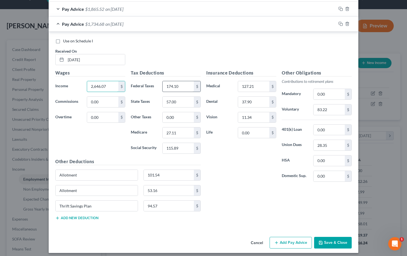
type input "2,646.07"
drag, startPoint x: 182, startPoint y: 84, endPoint x: 163, endPoint y: 84, distance: 19.1
click at [163, 84] on input "174.10" at bounding box center [178, 86] width 31 height 11
drag, startPoint x: 177, startPoint y: 99, endPoint x: 158, endPoint y: 99, distance: 19.4
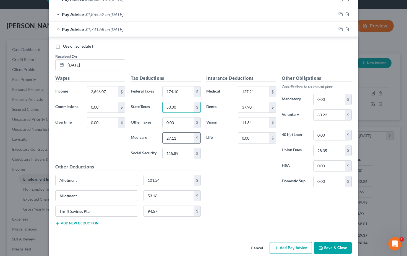
type input "50.00"
drag, startPoint x: 179, startPoint y: 136, endPoint x: 154, endPoint y: 134, distance: 24.7
click at [154, 134] on div "Medicare 27.11 $" at bounding box center [166, 137] width 76 height 11
type input "24.88"
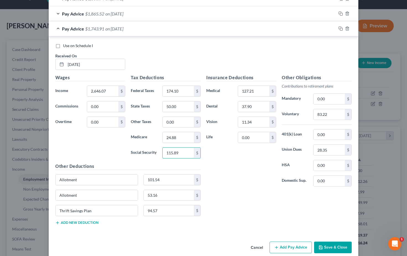
drag, startPoint x: 178, startPoint y: 150, endPoint x: 160, endPoint y: 149, distance: 17.4
click at [160, 149] on div "115.89 $" at bounding box center [182, 152] width 44 height 11
type input "106.40"
click at [253, 188] on div "Insurance Deductions Medical 127.21 $ Dental 37.90 $ Vision 11.34 $ Life 0.00 $" at bounding box center [242, 132] width 76 height 116
click at [237, 185] on div "Insurance Deductions Medical 127.21 $ Dental 37.90 $ Vision 11.34 $ Life 0.00 $" at bounding box center [242, 132] width 76 height 116
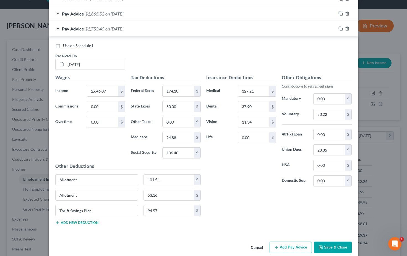
click at [231, 186] on div "Insurance Deductions Medical 127.21 $ Dental 37.90 $ Vision 11.34 $ Life 0.00 $" at bounding box center [242, 132] width 76 height 116
click at [226, 173] on div "Insurance Deductions Medical 127.21 $ Dental 37.90 $ Vision 11.34 $ Life 0.00 $" at bounding box center [242, 132] width 76 height 116
drag, startPoint x: 180, startPoint y: 89, endPoint x: 158, endPoint y: 87, distance: 22.2
click at [158, 87] on div "Federal Taxes 174.10 $" at bounding box center [166, 90] width 76 height 11
type input "155.73"
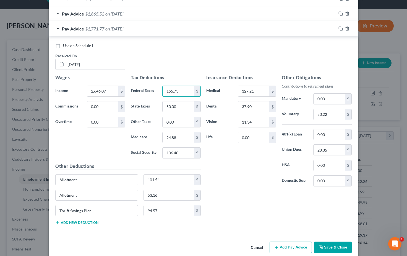
click at [237, 167] on div "Insurance Deductions Medical 127.21 $ Dental 37.90 $ Vision 11.34 $ Life 0.00 $" at bounding box center [242, 132] width 76 height 116
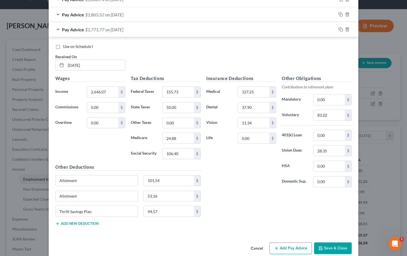
scroll to position [333, 0]
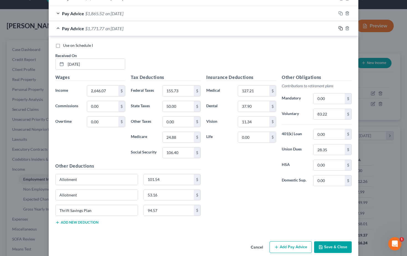
click at [339, 26] on icon "button" at bounding box center [341, 28] width 4 height 4
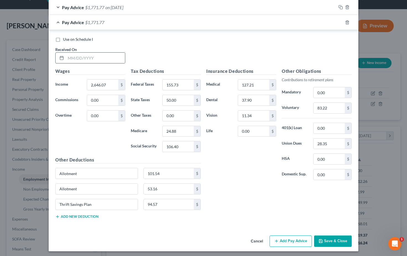
scroll to position [353, 0]
click at [72, 56] on input "text" at bounding box center [95, 58] width 59 height 11
type input "06/06/2025"
drag, startPoint x: 108, startPoint y: 83, endPoint x: 81, endPoint y: 81, distance: 27.4
click at [81, 81] on div "Income * 2,646.07 $" at bounding box center [91, 84] width 76 height 11
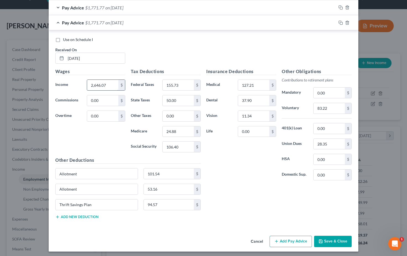
click at [111, 83] on input "2,646.07" at bounding box center [102, 85] width 31 height 11
drag, startPoint x: 110, startPoint y: 83, endPoint x: 89, endPoint y: 82, distance: 21.1
click at [89, 82] on input "2,646.07" at bounding box center [102, 85] width 31 height 11
type input "2,257.16"
click at [170, 54] on div "Use on Schedule I Received On * 06/06/2025" at bounding box center [204, 52] width 302 height 31
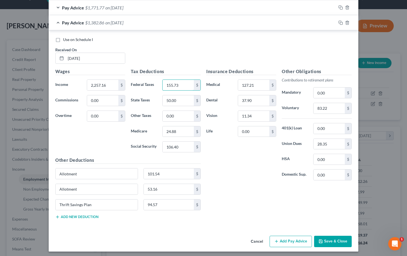
drag, startPoint x: 180, startPoint y: 81, endPoint x: 160, endPoint y: 81, distance: 19.9
click at [160, 81] on div "155.73 $" at bounding box center [182, 84] width 44 height 11
type input "134.17"
drag, startPoint x: 177, startPoint y: 97, endPoint x: 156, endPoint y: 97, distance: 20.7
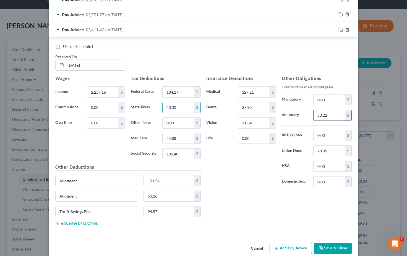
type input "43.00"
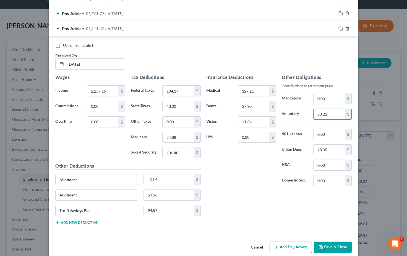
drag, startPoint x: 331, startPoint y: 112, endPoint x: 313, endPoint y: 113, distance: 18.0
click at [313, 113] on div "83.22 $" at bounding box center [333, 113] width 44 height 11
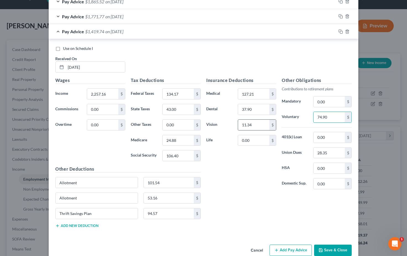
scroll to position [343, 0]
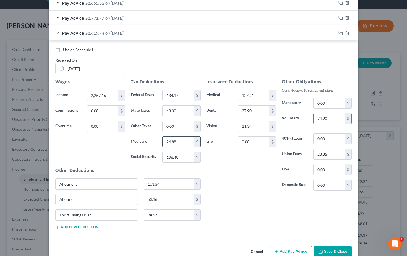
type input "74.90"
drag, startPoint x: 181, startPoint y: 139, endPoint x: 164, endPoint y: 139, distance: 16.9
click at [164, 139] on input "24.88" at bounding box center [178, 141] width 31 height 11
type input "22.14"
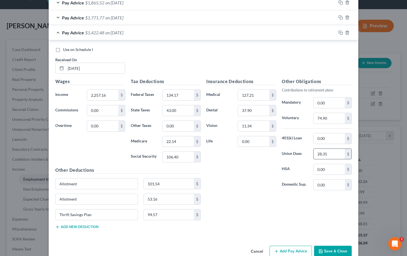
click at [330, 151] on input "28.35" at bounding box center [329, 154] width 31 height 11
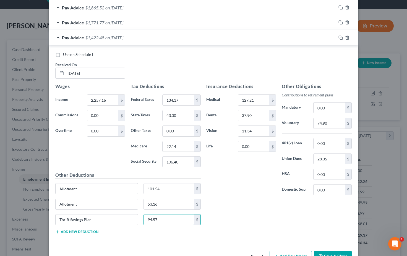
drag, startPoint x: 158, startPoint y: 217, endPoint x: 141, endPoint y: 217, distance: 17.7
click at [141, 217] on div "94.57 $" at bounding box center [172, 219] width 63 height 11
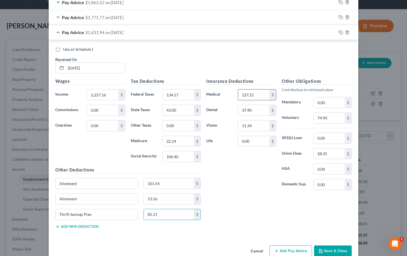
scroll to position [343, 0]
type input "85.11"
drag, startPoint x: 181, startPoint y: 155, endPoint x: 160, endPoint y: 155, distance: 21.0
click at [160, 155] on div "106.40 $" at bounding box center [182, 156] width 44 height 11
type input "94.68"
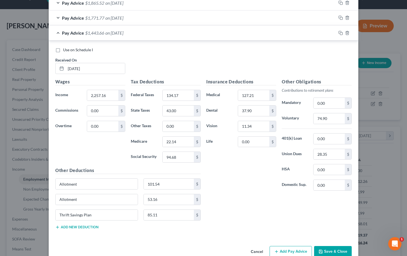
click at [228, 176] on div "Insurance Deductions Medical 127.21 $ Dental 37.90 $ Vision 11.34 $ Life 0.00 $" at bounding box center [242, 136] width 76 height 116
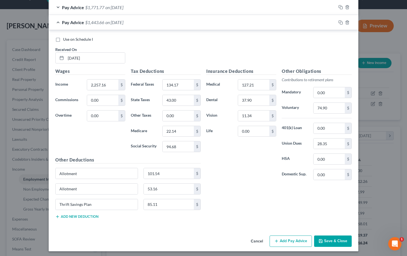
scroll to position [353, 0]
click at [329, 238] on button "Save & Close" at bounding box center [333, 241] width 38 height 12
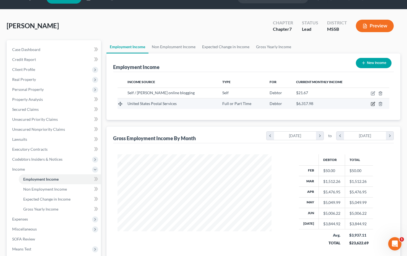
scroll to position [14, 0]
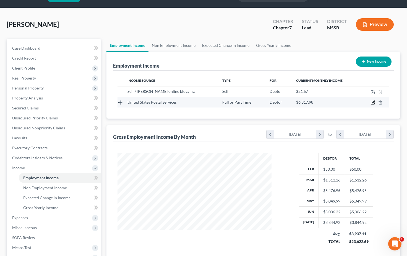
click at [374, 104] on icon "button" at bounding box center [373, 102] width 4 height 4
select select "0"
select select "25"
select select "2"
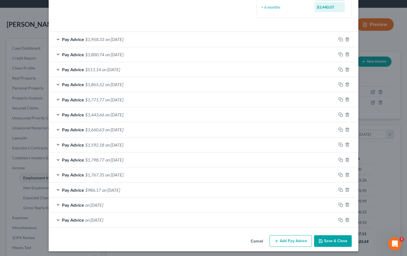
scroll to position [156, 0]
click at [341, 203] on icon "button" at bounding box center [341, 204] width 4 height 4
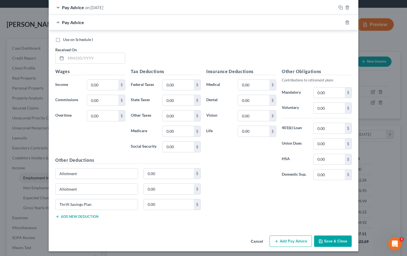
scroll to position [368, 0]
click at [79, 57] on input "text" at bounding box center [95, 58] width 59 height 11
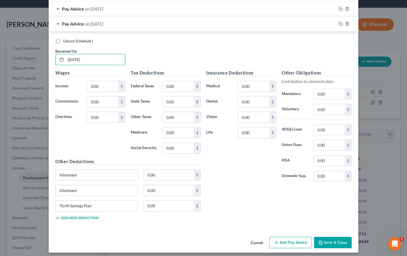
scroll to position [366, 0]
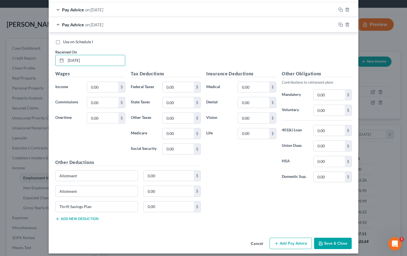
type input "02/28/2025"
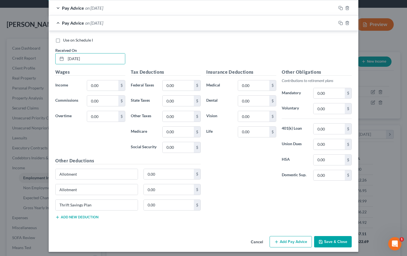
click at [341, 237] on button "Save & Close" at bounding box center [333, 242] width 38 height 12
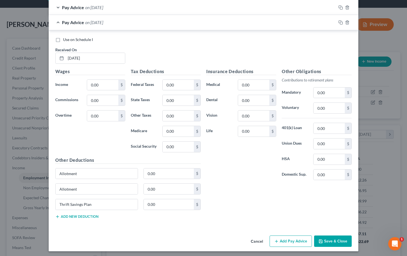
scroll to position [368, 0]
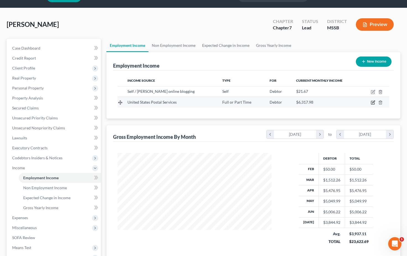
click at [373, 103] on icon "button" at bounding box center [373, 102] width 4 height 4
select select "0"
select select "25"
select select "2"
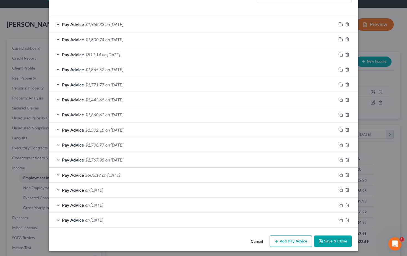
scroll to position [171, 0]
click at [256, 238] on button "Cancel" at bounding box center [256, 241] width 21 height 11
